Goal: Task Accomplishment & Management: Use online tool/utility

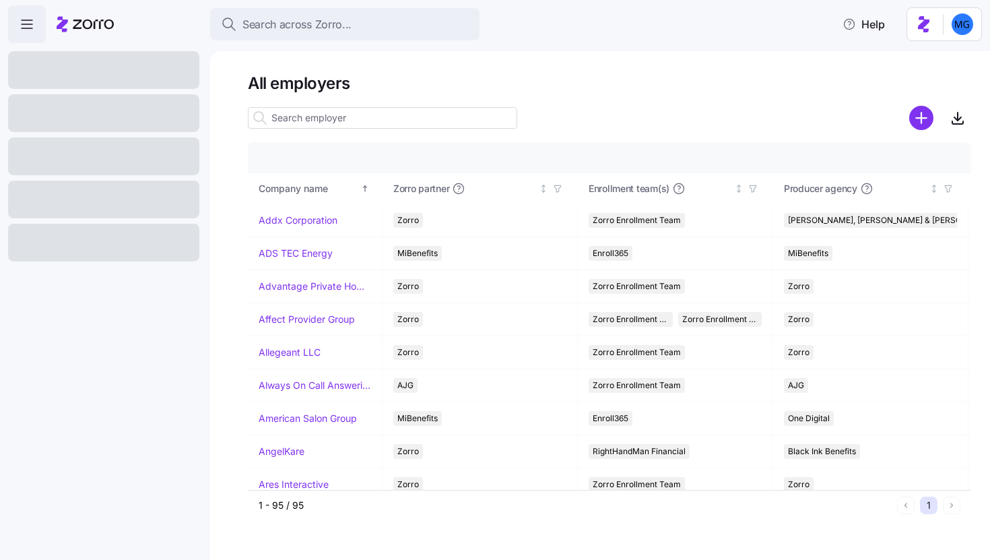
click at [329, 114] on input at bounding box center [382, 118] width 269 height 22
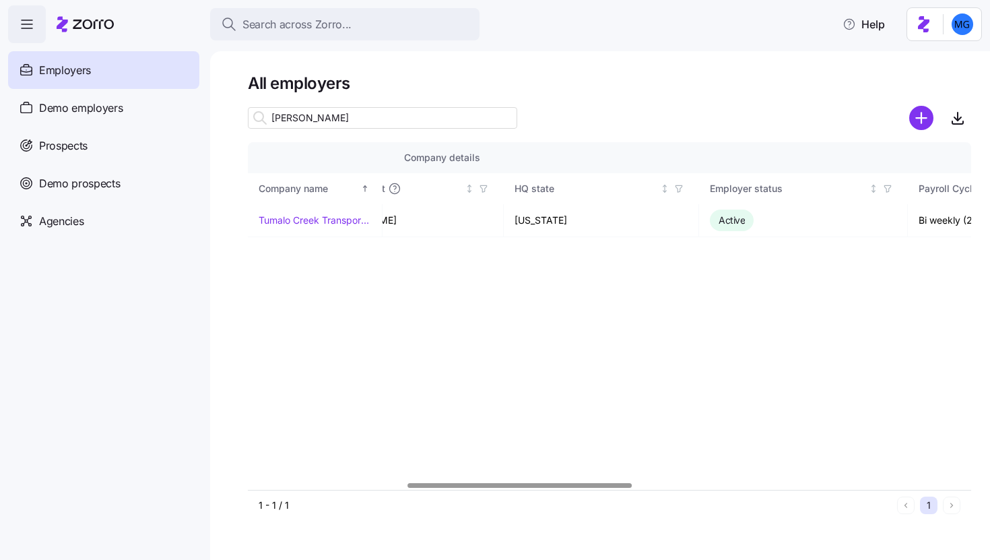
scroll to position [0, 697]
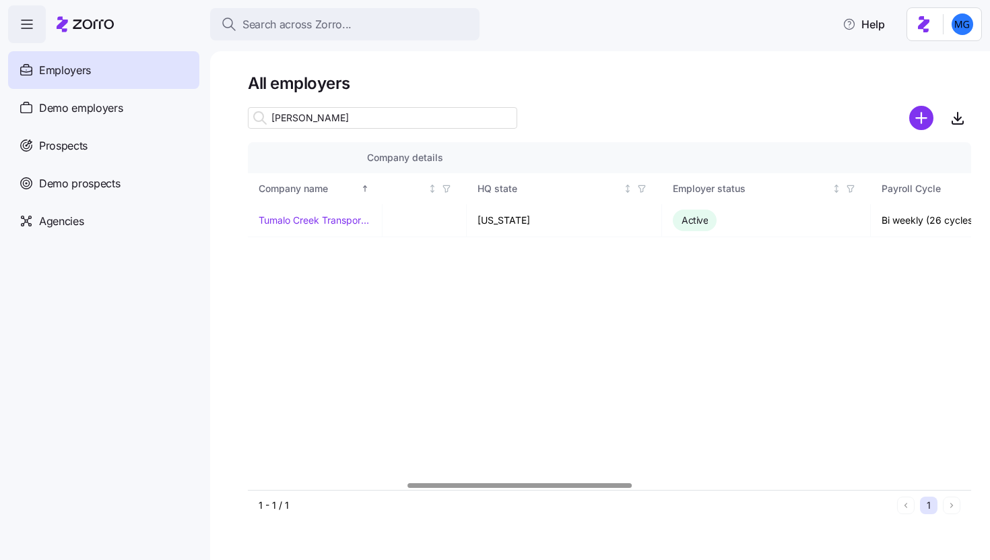
click at [607, 488] on div at bounding box center [519, 485] width 224 height 5
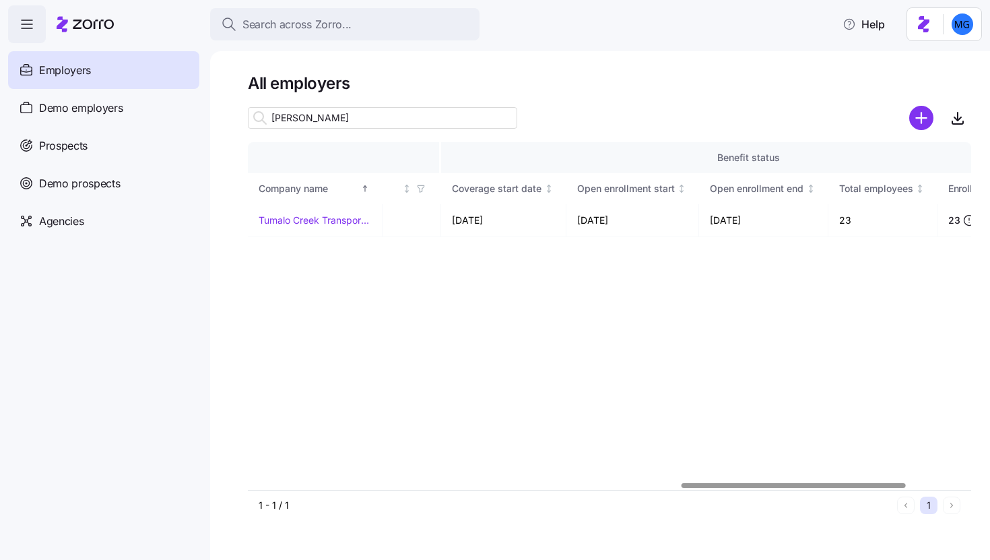
click at [861, 494] on div "Company details Benefit status Company name Zorro partner Enrollment team(s) Pr…" at bounding box center [609, 331] width 723 height 378
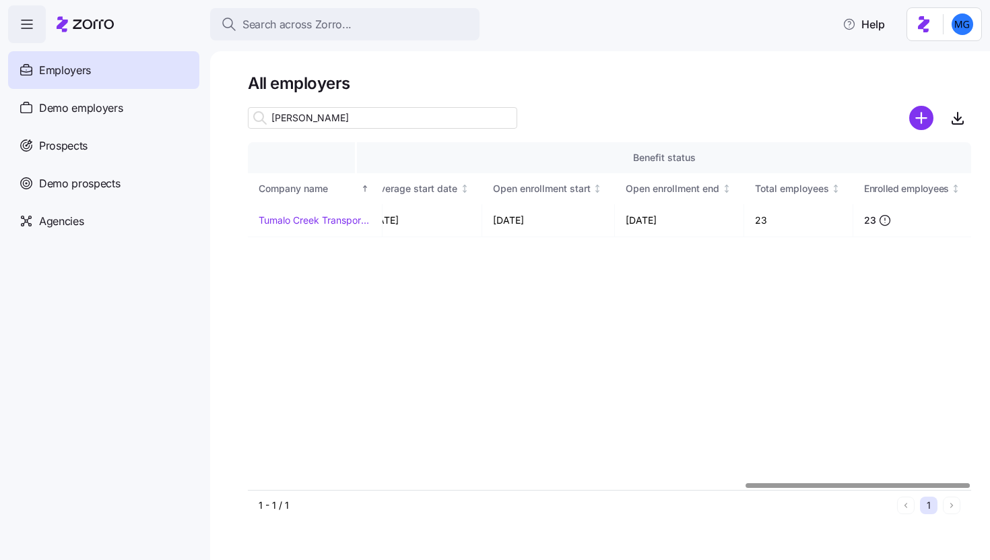
click at [921, 488] on div at bounding box center [857, 485] width 224 height 5
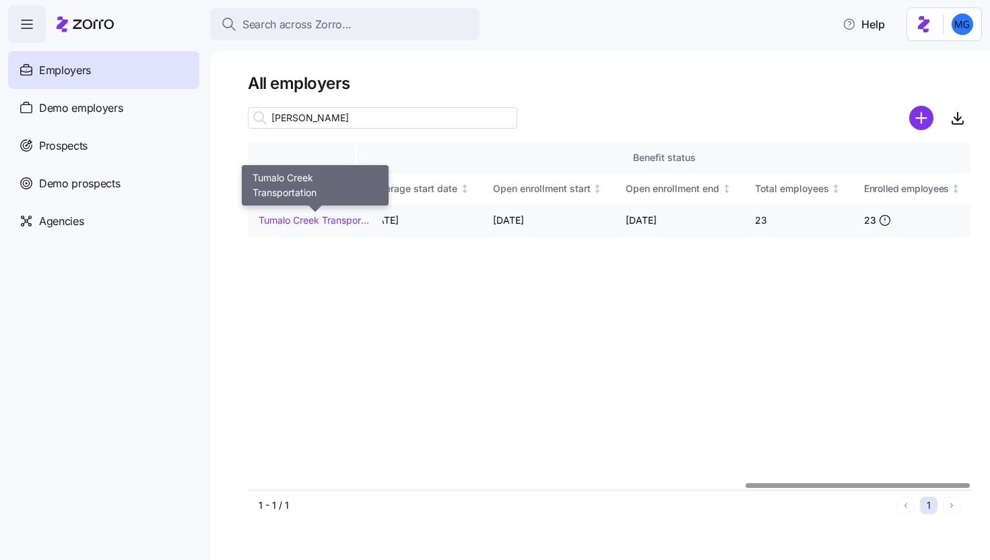
type input "tuma"
click at [331, 217] on link "Tumalo Creek Transportation" at bounding box center [315, 219] width 112 height 13
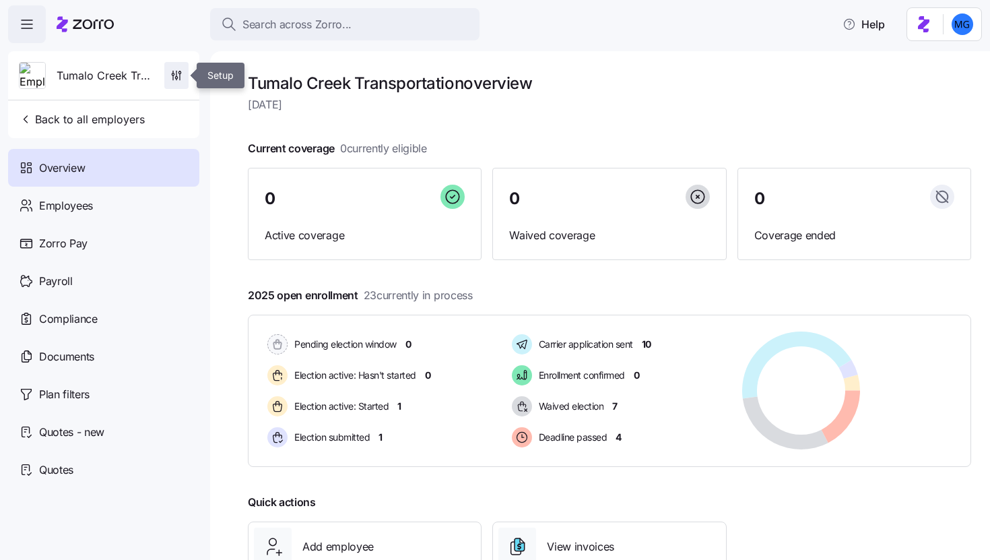
click at [181, 75] on icon "button" at bounding box center [176, 75] width 13 height 13
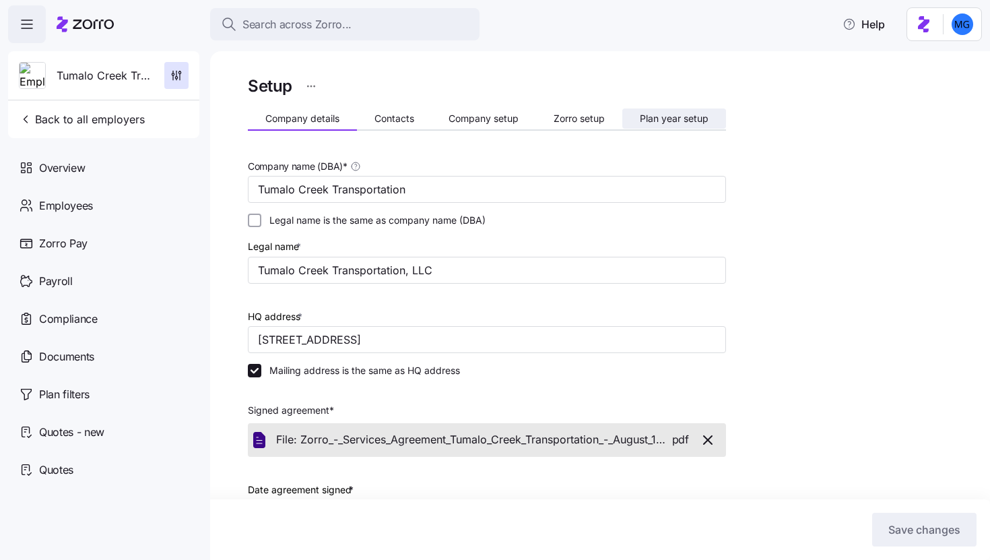
click at [654, 121] on span "Plan year setup" at bounding box center [674, 118] width 69 height 9
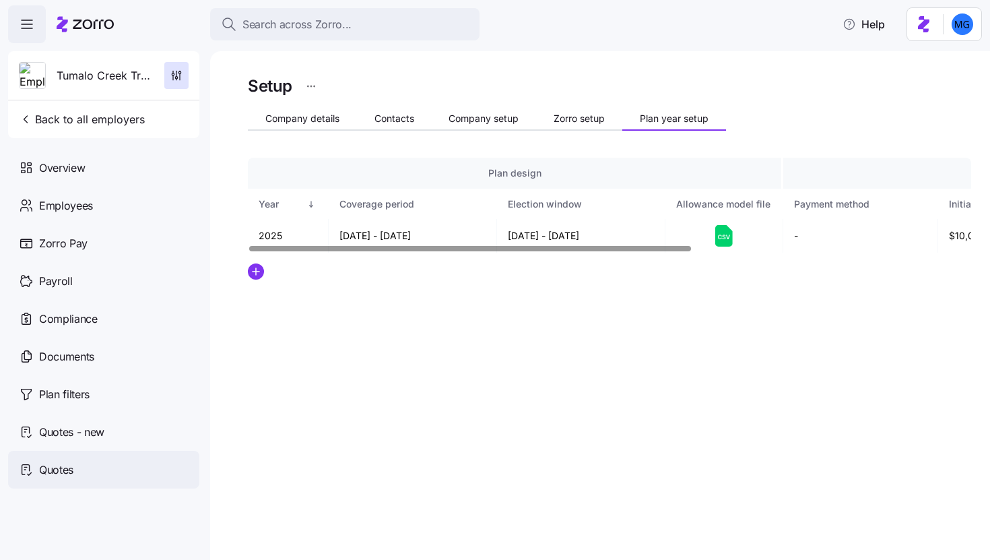
click at [93, 464] on div "Quotes" at bounding box center [103, 469] width 191 height 38
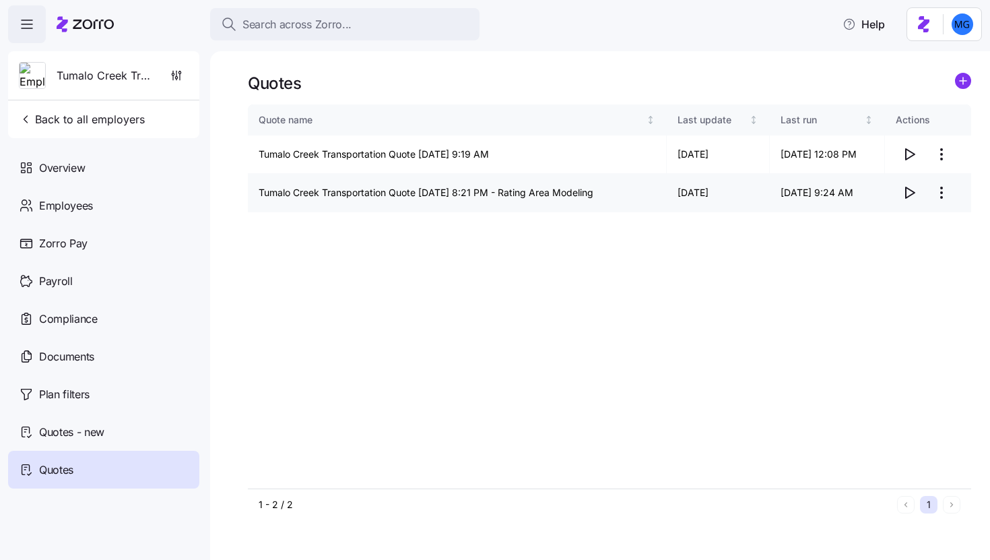
click at [912, 193] on icon "button" at bounding box center [909, 193] width 16 height 16
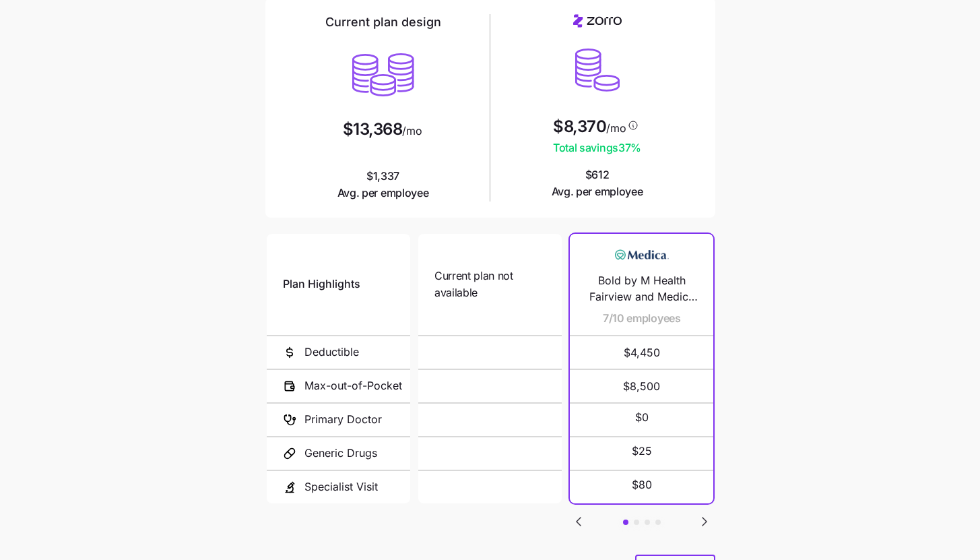
scroll to position [175, 0]
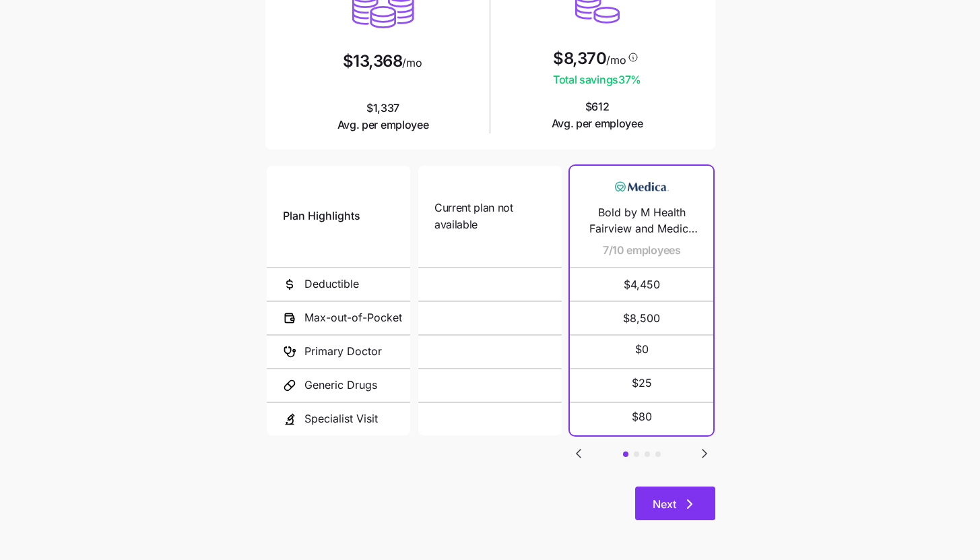
click at [698, 508] on button "Next" at bounding box center [675, 503] width 80 height 34
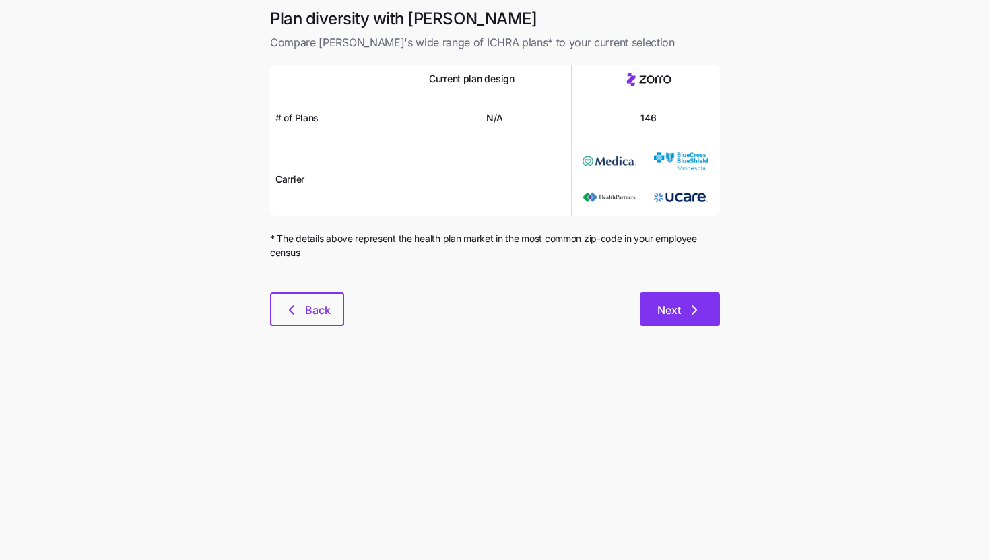
click at [679, 325] on button "Next" at bounding box center [680, 309] width 80 height 34
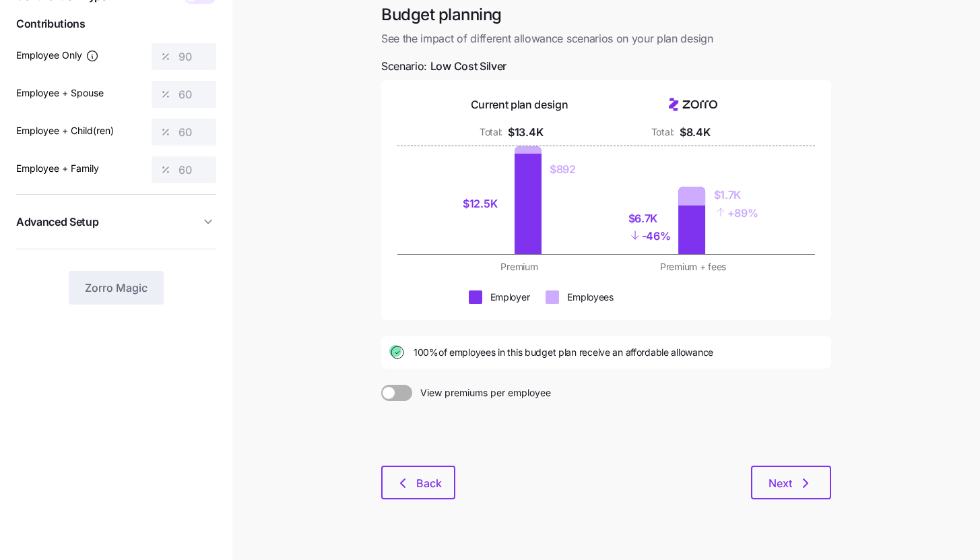
scroll to position [102, 0]
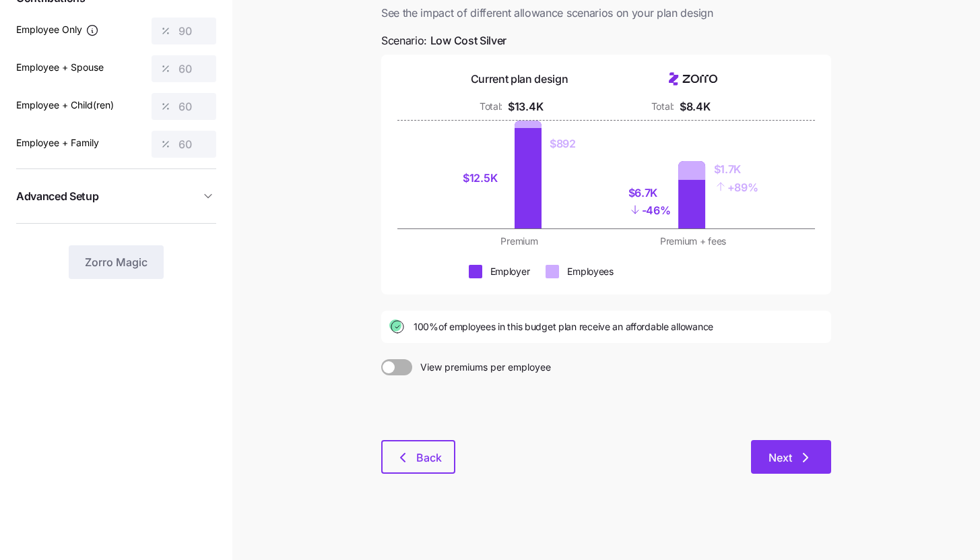
click at [812, 467] on button "Next" at bounding box center [791, 457] width 80 height 34
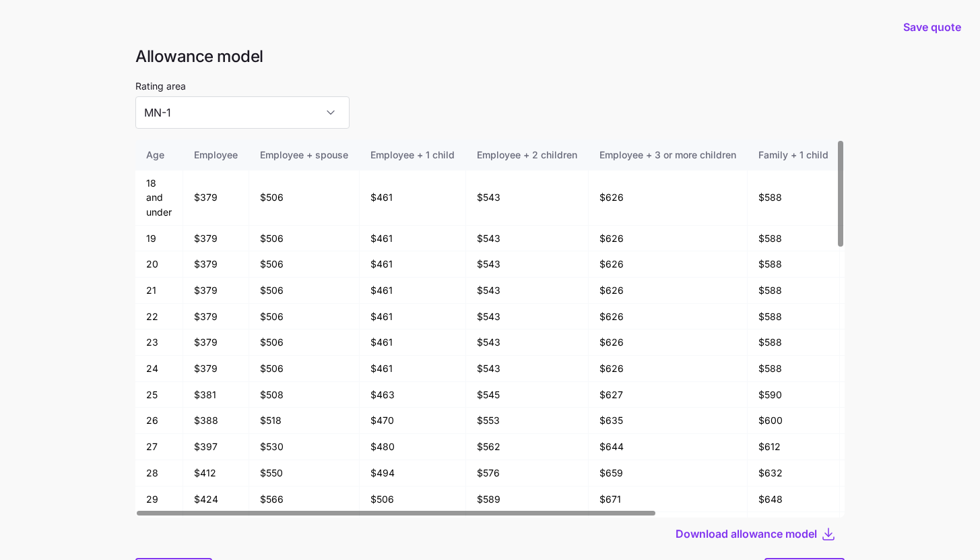
scroll to position [72, 0]
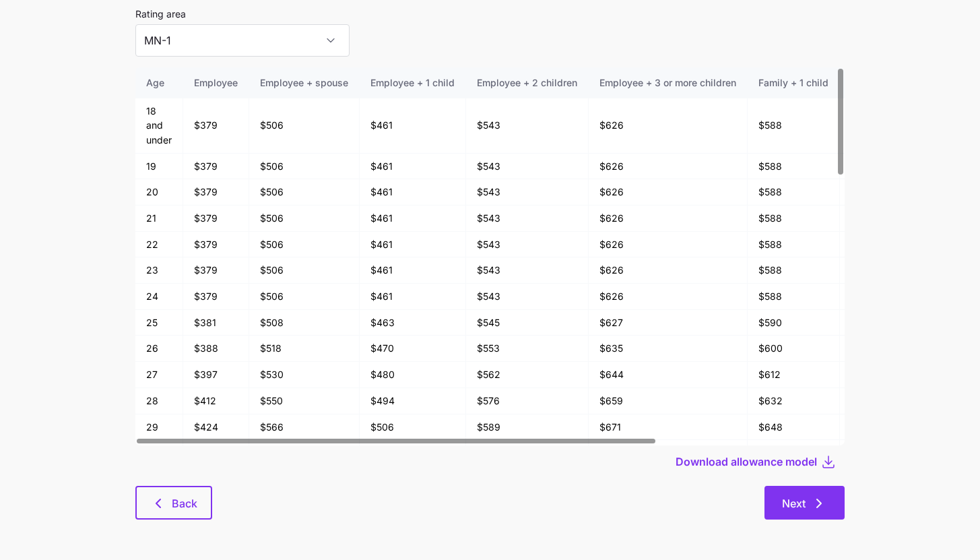
click at [824, 498] on icon "button" at bounding box center [819, 503] width 16 height 16
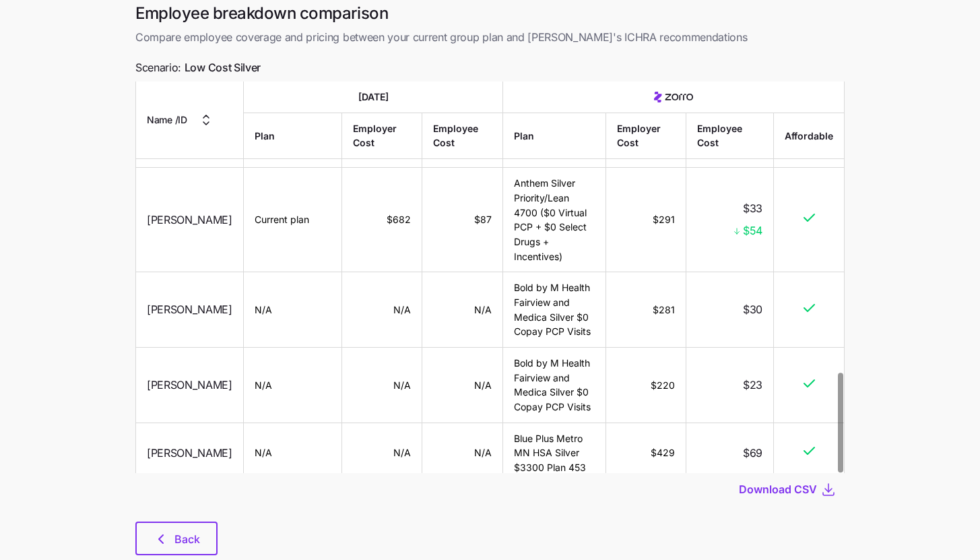
scroll to position [95, 0]
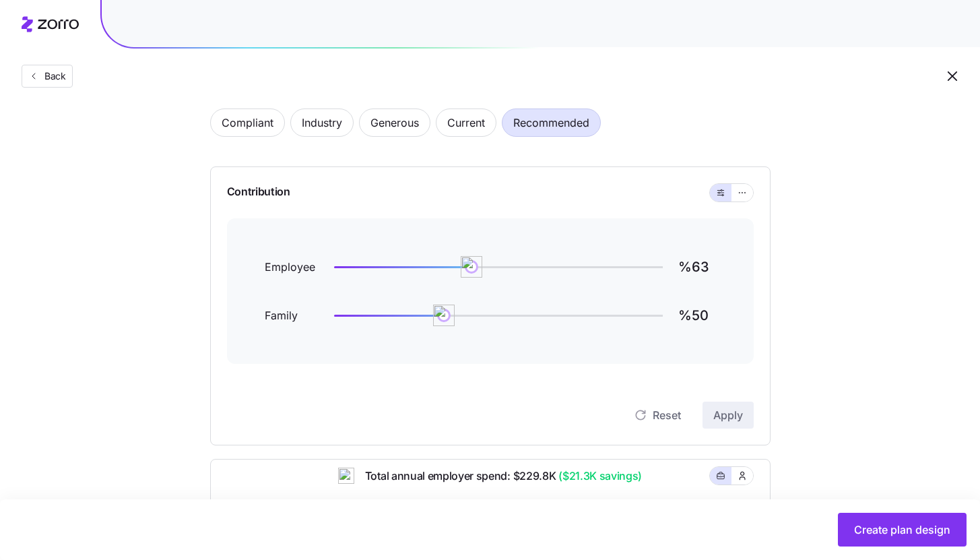
scroll to position [65, 0]
click at [746, 191] on button "button" at bounding box center [742, 192] width 11 height 11
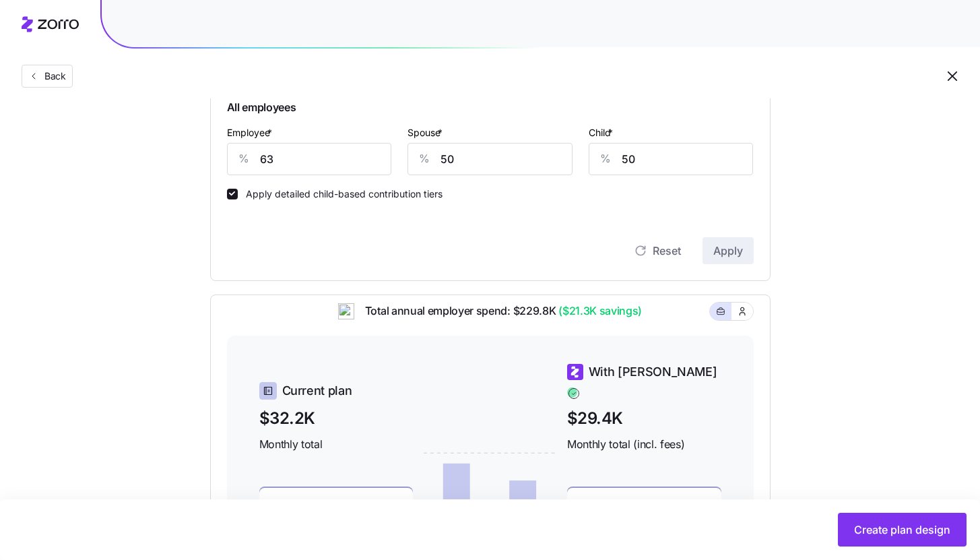
scroll to position [348, 0]
click at [309, 160] on input "63" at bounding box center [309, 158] width 165 height 32
type input "60"
click at [739, 258] on span "Apply" at bounding box center [728, 250] width 30 height 16
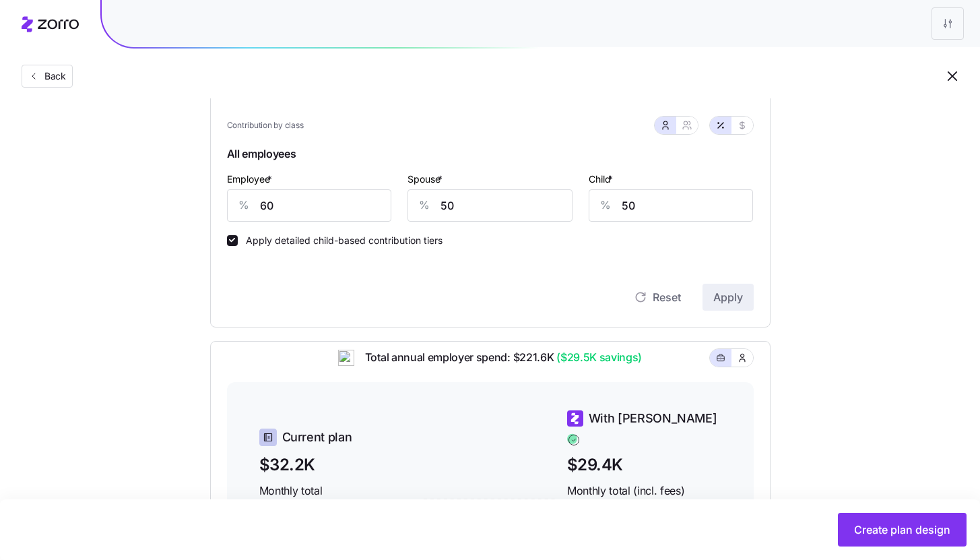
scroll to position [298, 0]
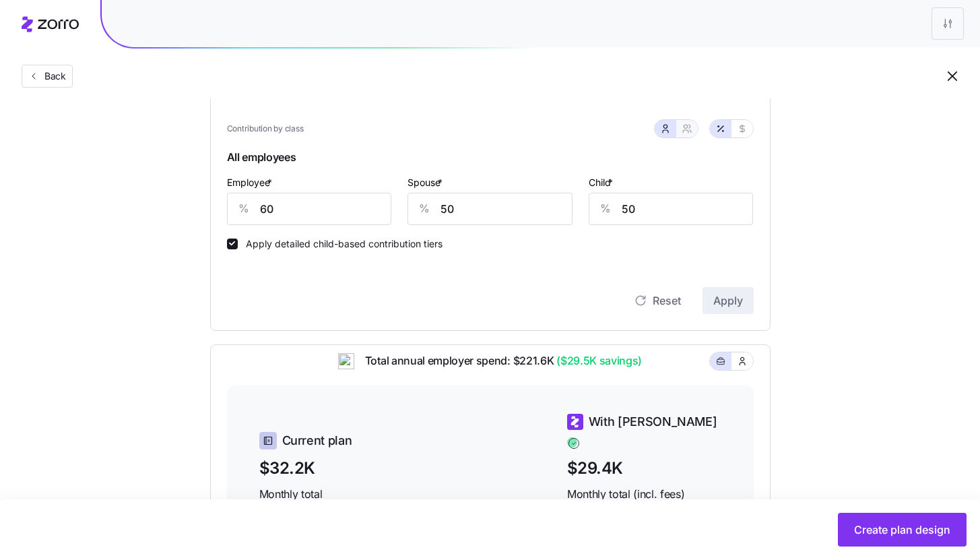
click at [688, 127] on icon "button" at bounding box center [686, 128] width 11 height 11
type input "55"
type input "56"
click at [434, 215] on input "55" at bounding box center [422, 209] width 120 height 32
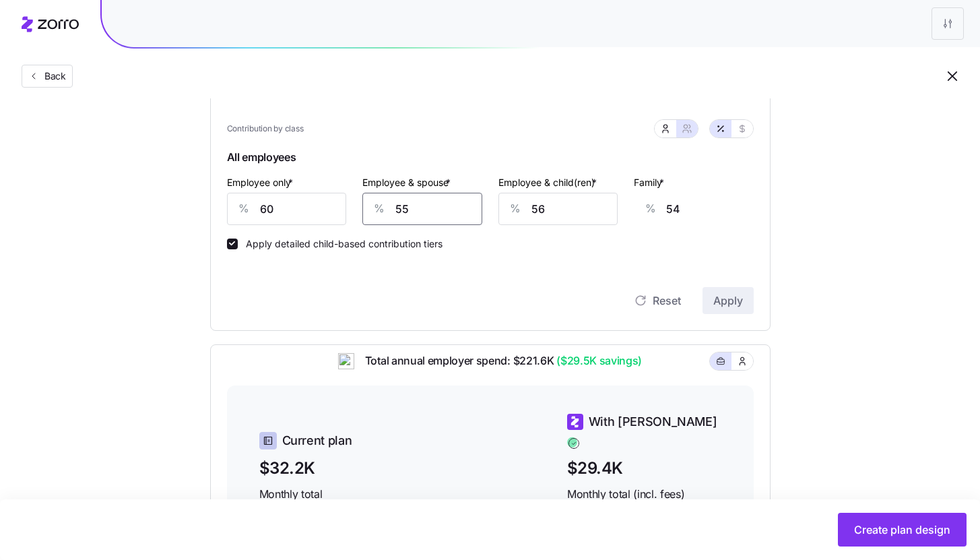
type input "5"
type input "18"
type input "50"
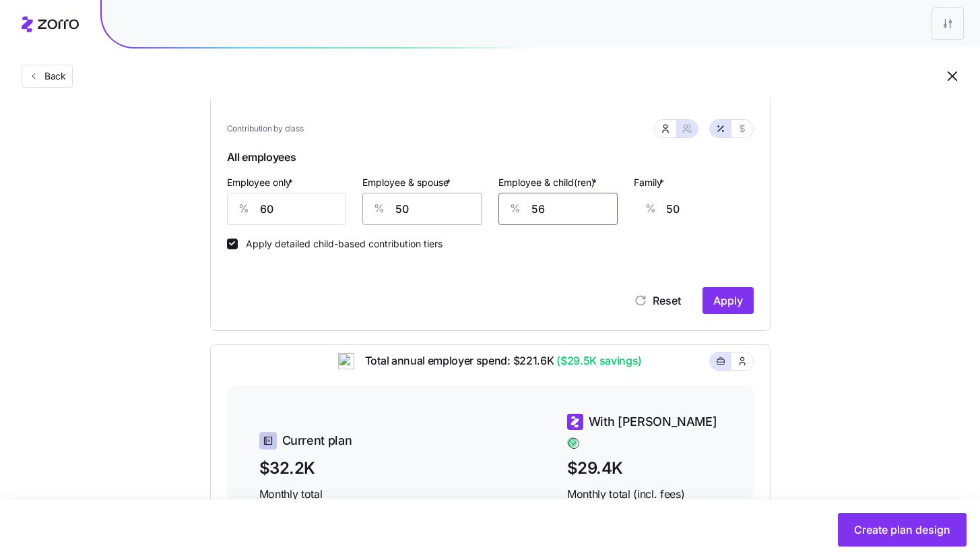
type input "5"
type input "17"
type input "50"
type input "46"
type input "50"
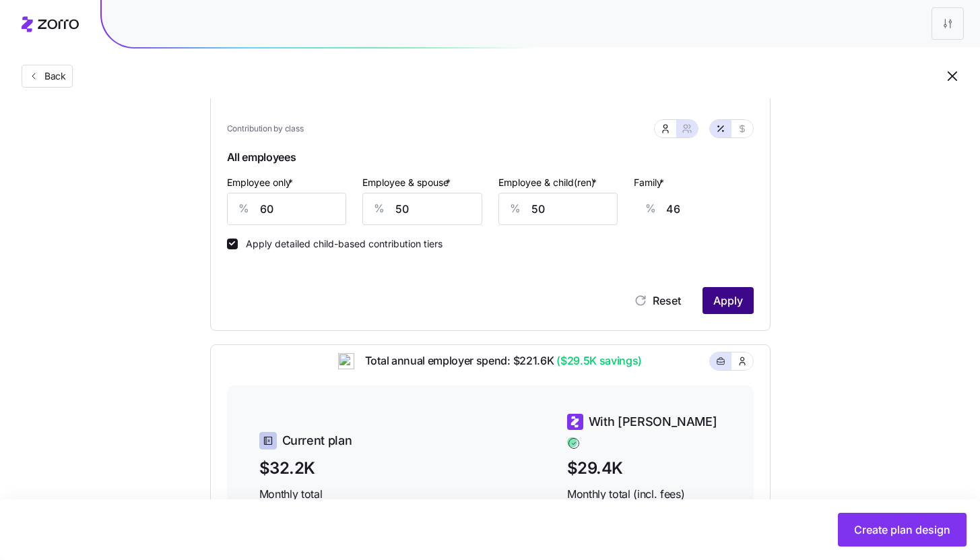
click at [744, 304] on button "Apply" at bounding box center [727, 300] width 51 height 27
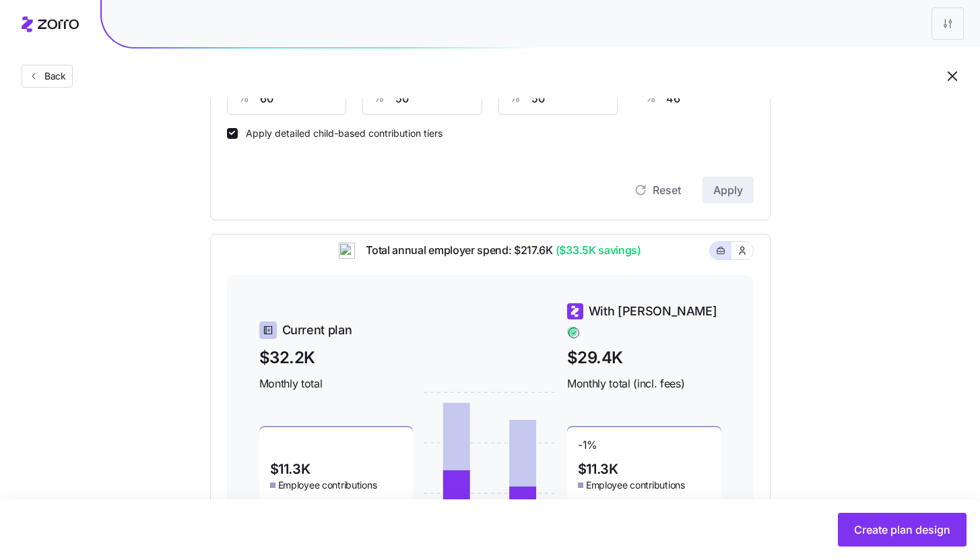
scroll to position [360, 0]
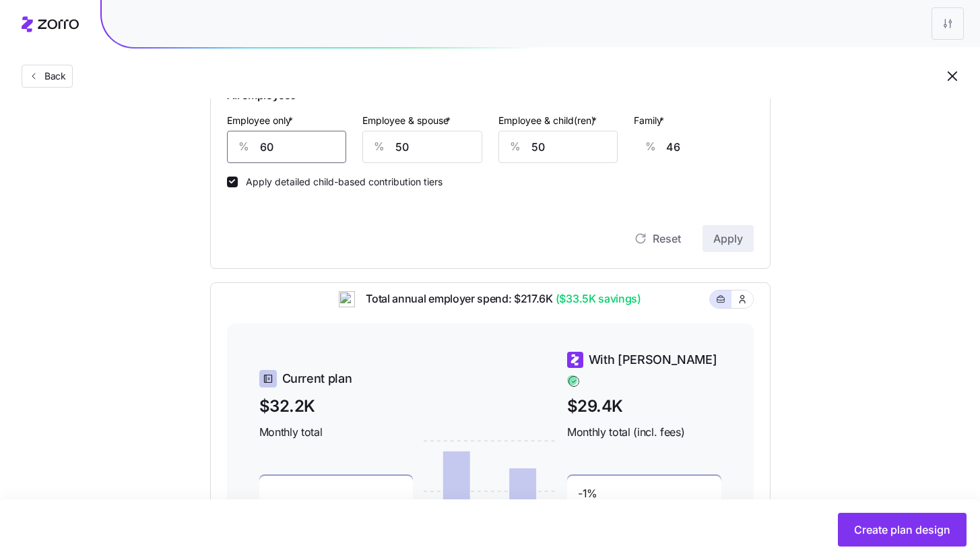
click at [279, 143] on input "60" at bounding box center [287, 147] width 120 height 32
type input "5"
type input "66"
type input "50"
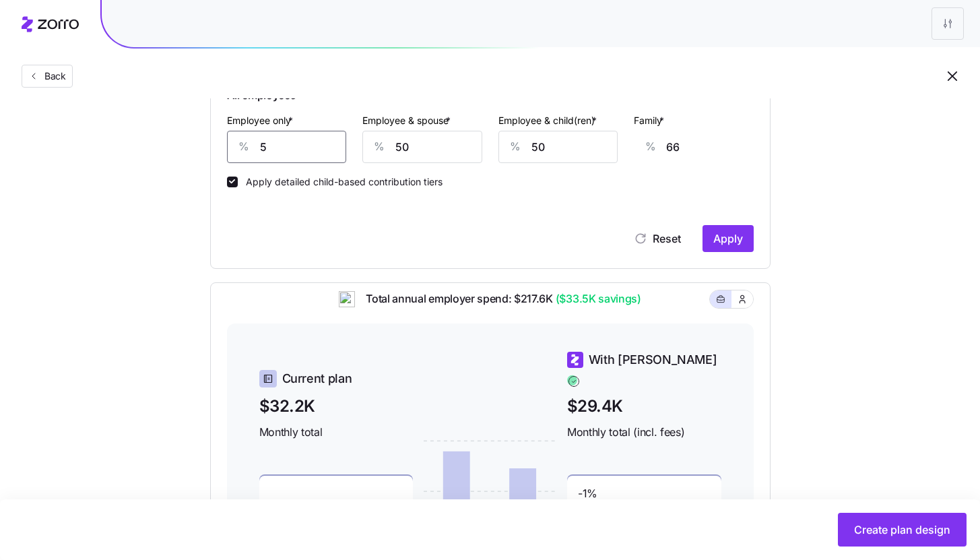
type input "50"
click at [751, 249] on button "Apply" at bounding box center [727, 238] width 51 height 27
click at [281, 152] on input "50" at bounding box center [287, 147] width 120 height 32
type input "5"
type input "66"
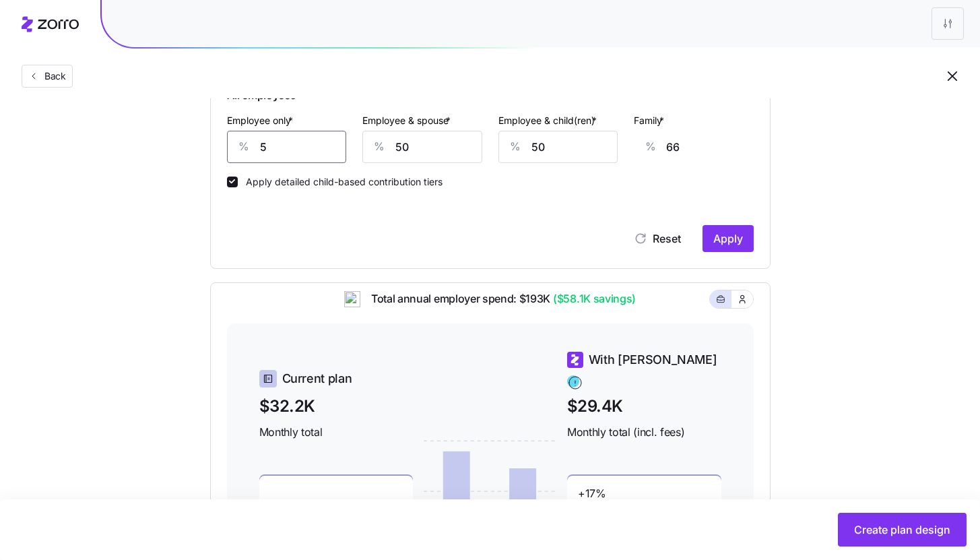
type input "55"
type input "48"
click at [731, 238] on span "Apply" at bounding box center [728, 238] width 30 height 16
click at [288, 151] on input "55" at bounding box center [287, 147] width 120 height 32
click at [275, 149] on input "55" at bounding box center [287, 147] width 120 height 32
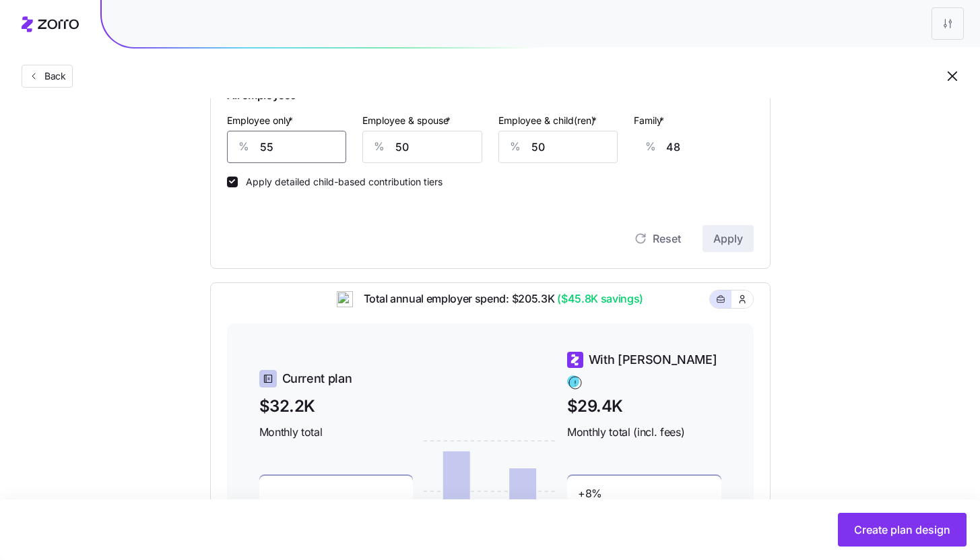
click at [275, 149] on input "55" at bounding box center [287, 147] width 120 height 32
type input "6"
type input "66"
type input "60"
type input "46"
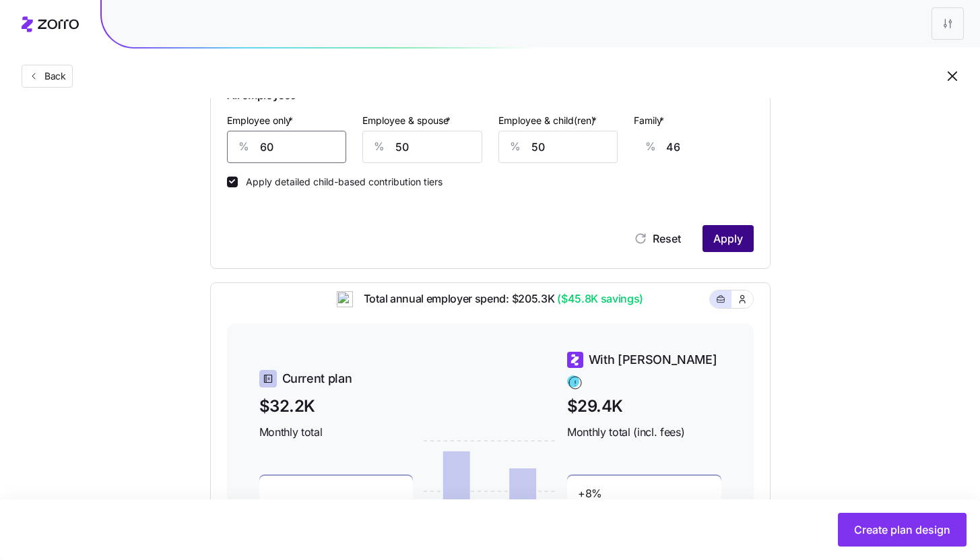
type input "60"
click at [728, 229] on button "Apply" at bounding box center [727, 238] width 51 height 27
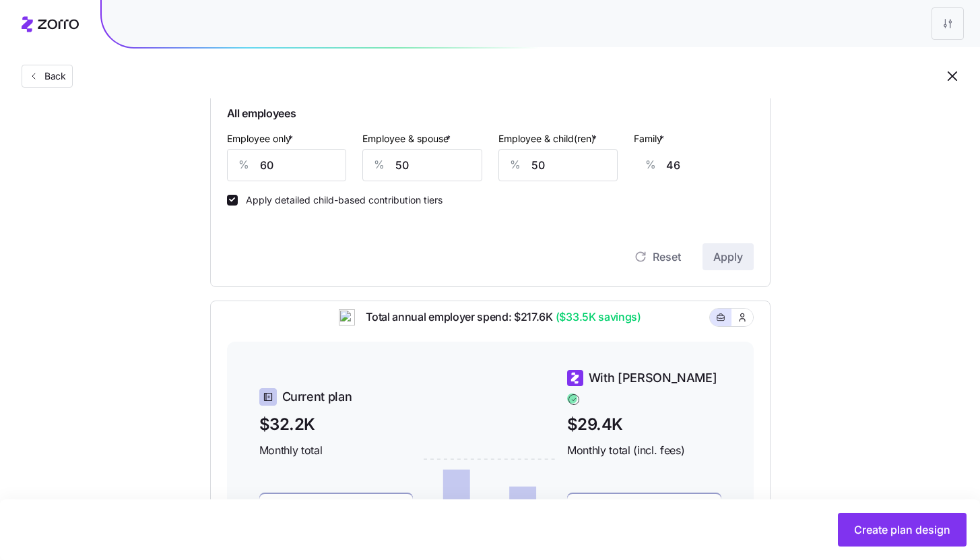
scroll to position [0, 0]
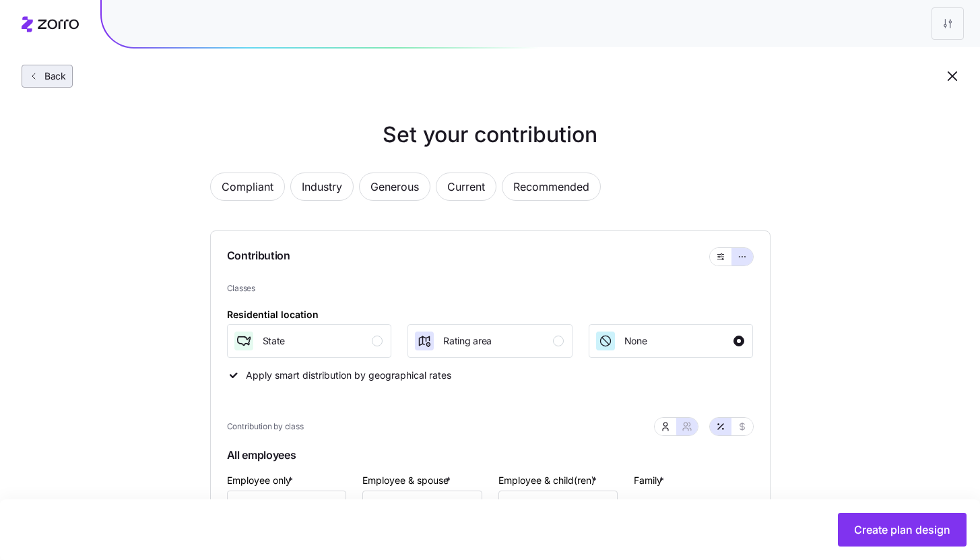
click at [48, 71] on span "Back" at bounding box center [52, 75] width 27 height 13
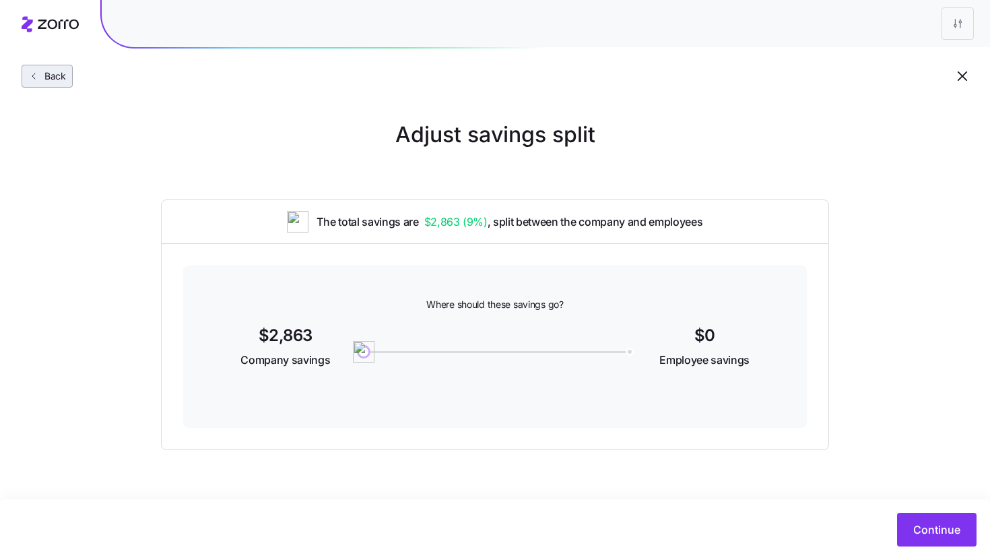
click at [51, 76] on span "Back" at bounding box center [52, 75] width 27 height 13
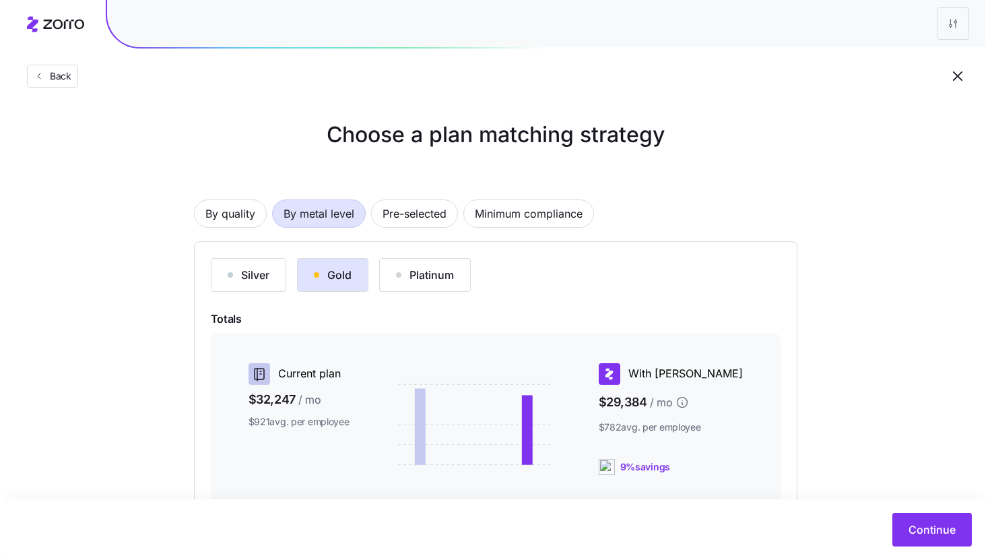
scroll to position [183, 0]
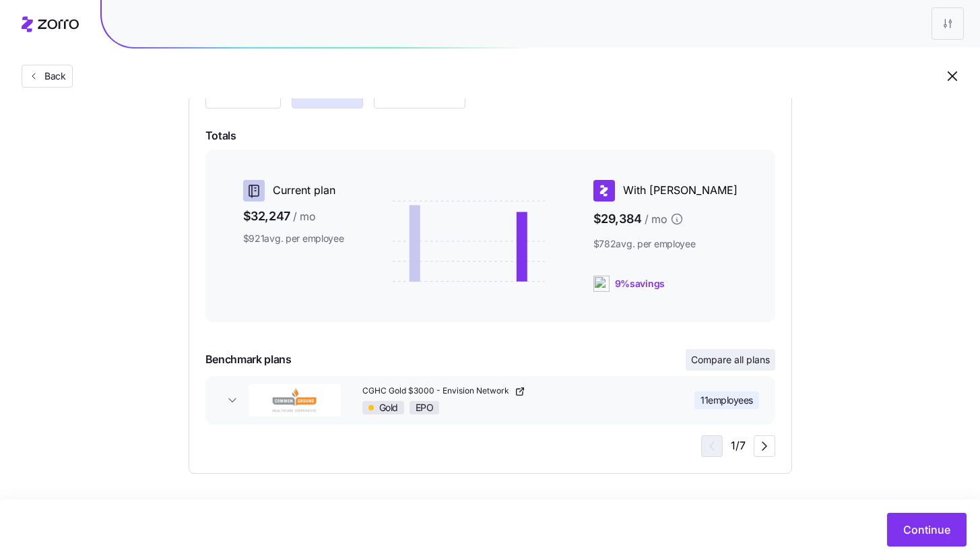
click at [742, 357] on span "Compare all plans" at bounding box center [730, 359] width 79 height 13
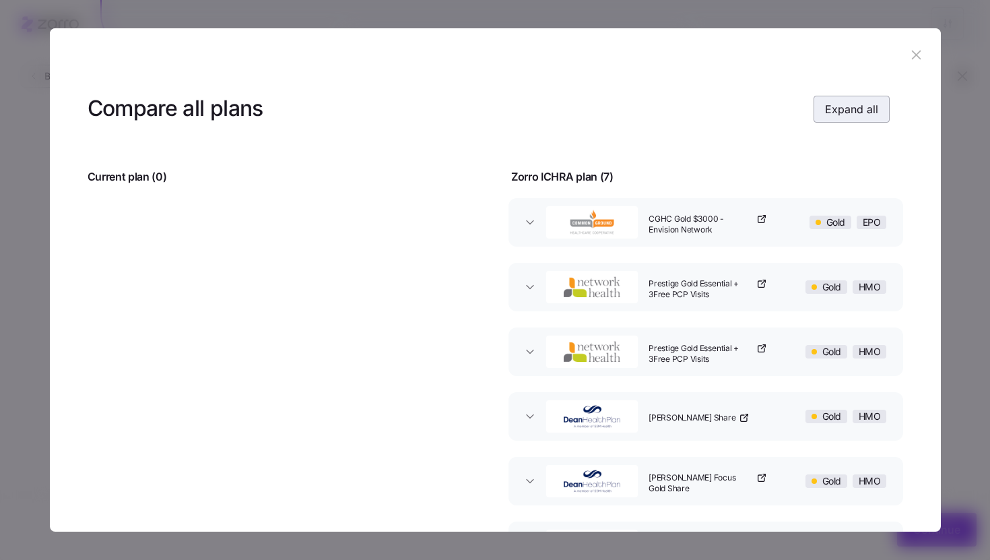
click at [843, 113] on span "Expand all" at bounding box center [851, 109] width 53 height 16
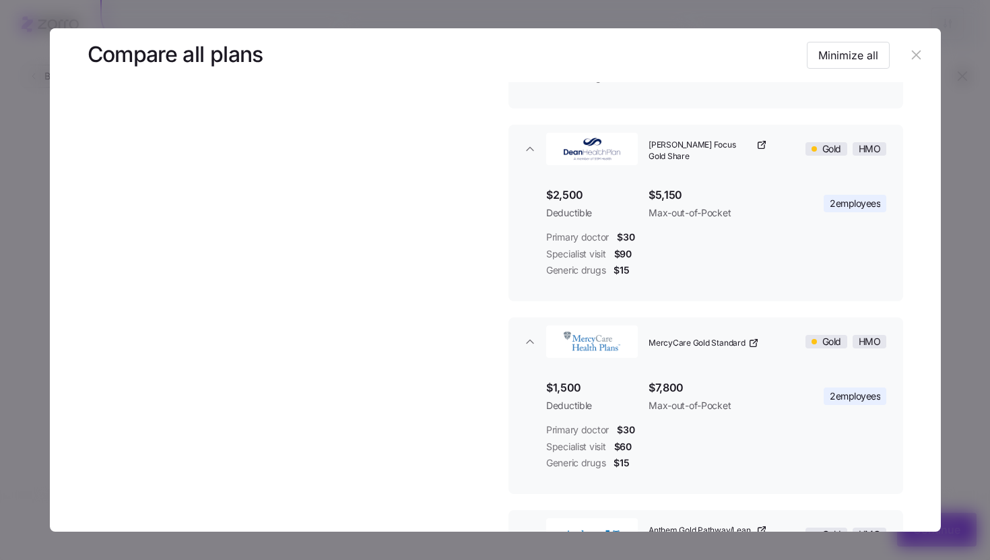
scroll to position [848, 0]
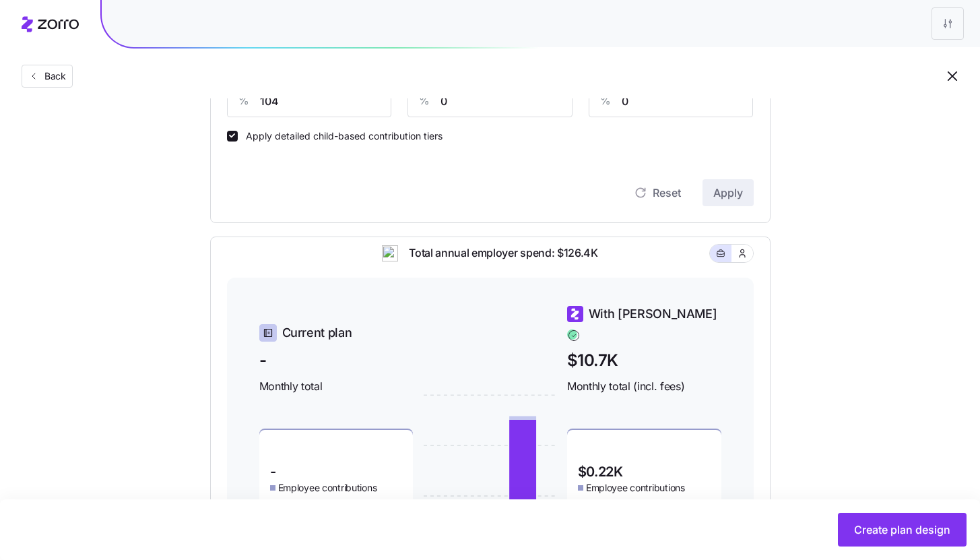
scroll to position [407, 0]
